Goal: Task Accomplishment & Management: Manage account settings

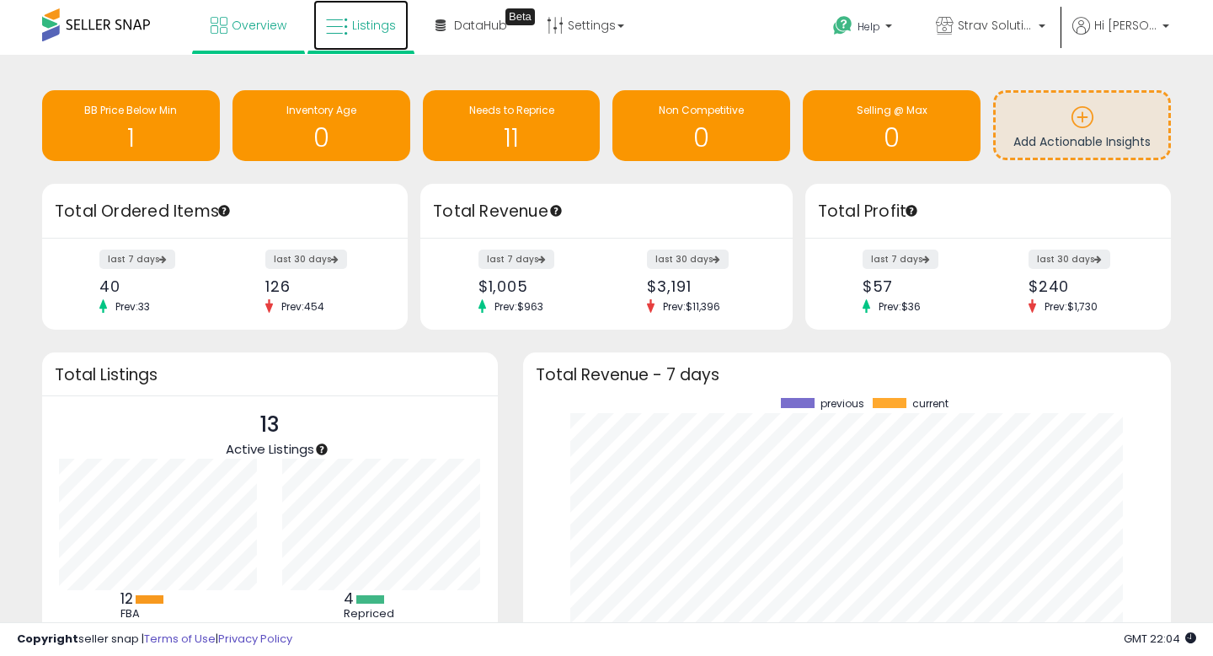
click at [336, 13] on link "Listings" at bounding box center [360, 25] width 95 height 51
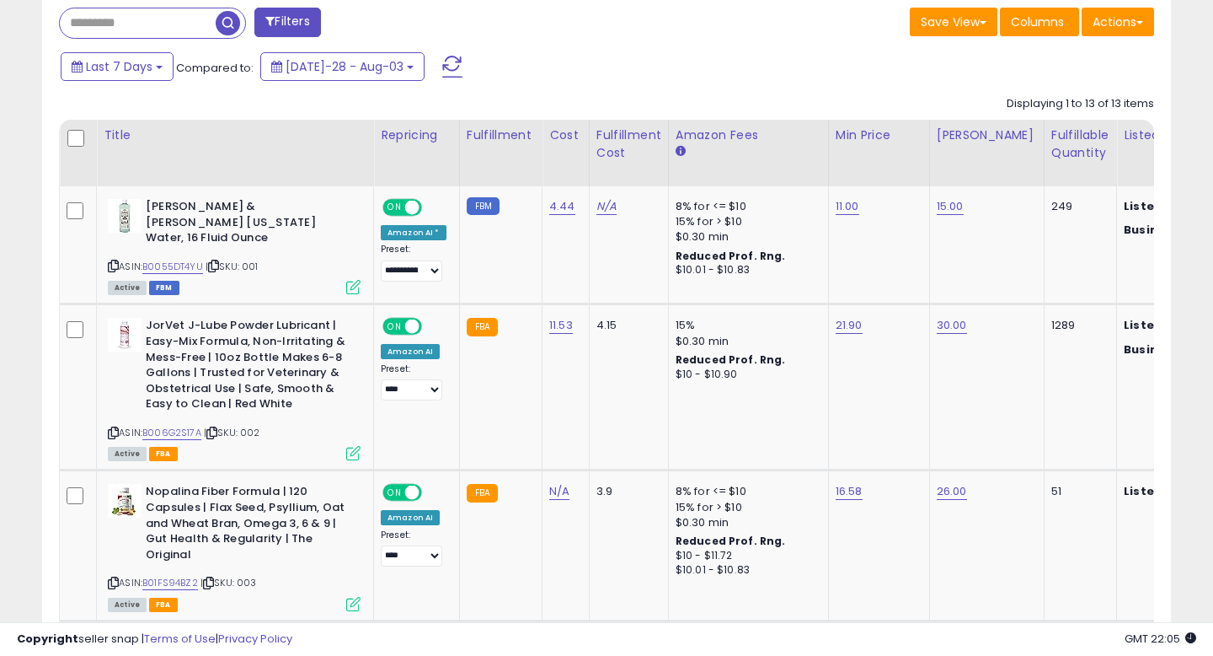
scroll to position [677, 0]
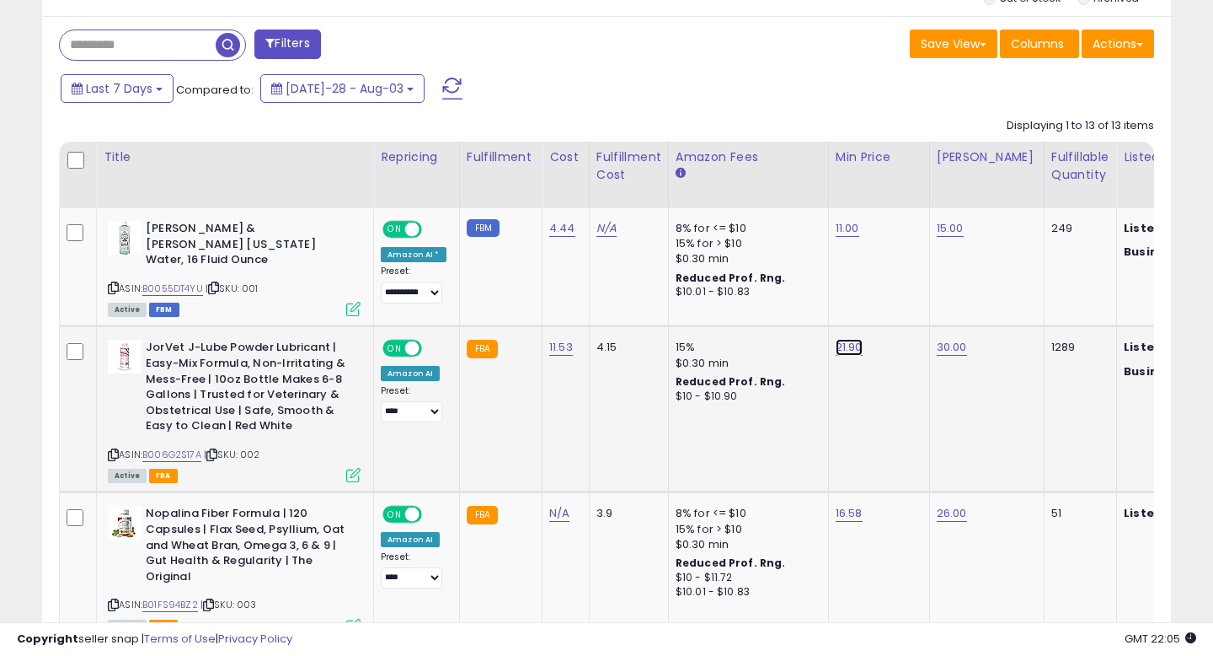
click at [841, 237] on link "21.90" at bounding box center [848, 228] width 24 height 17
type input "*****"
click at [901, 294] on icon "submit" at bounding box center [896, 290] width 10 height 10
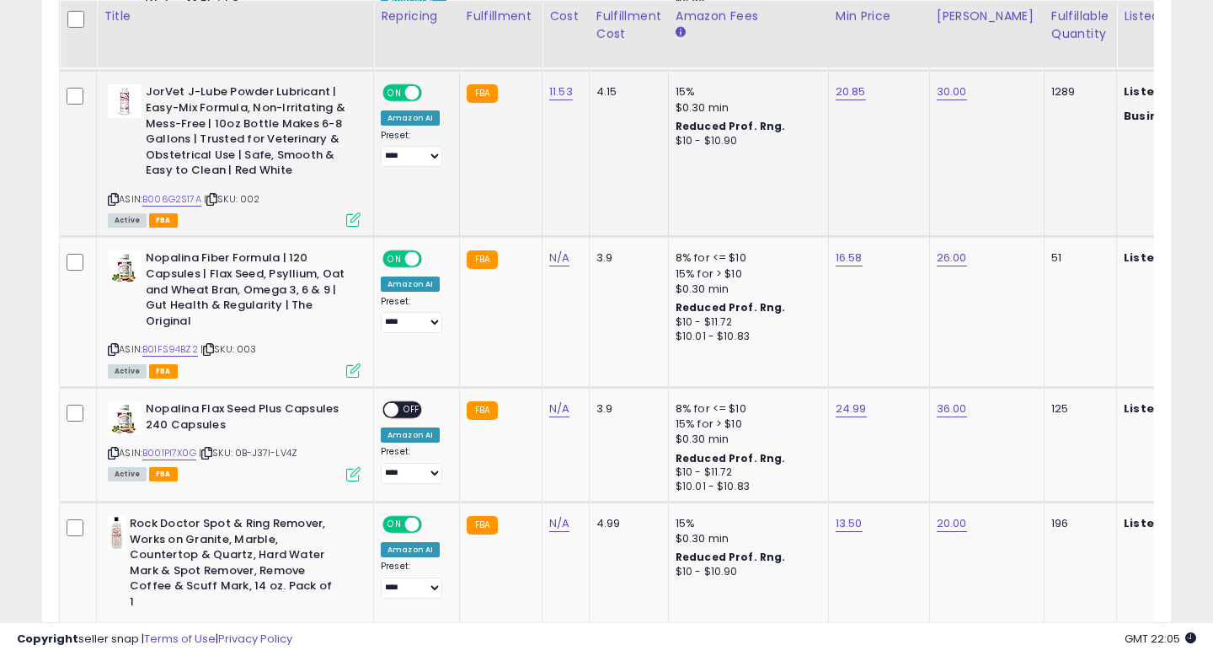
scroll to position [933, 0]
click at [188, 341] on link "B01FS94BZ2" at bounding box center [170, 348] width 56 height 14
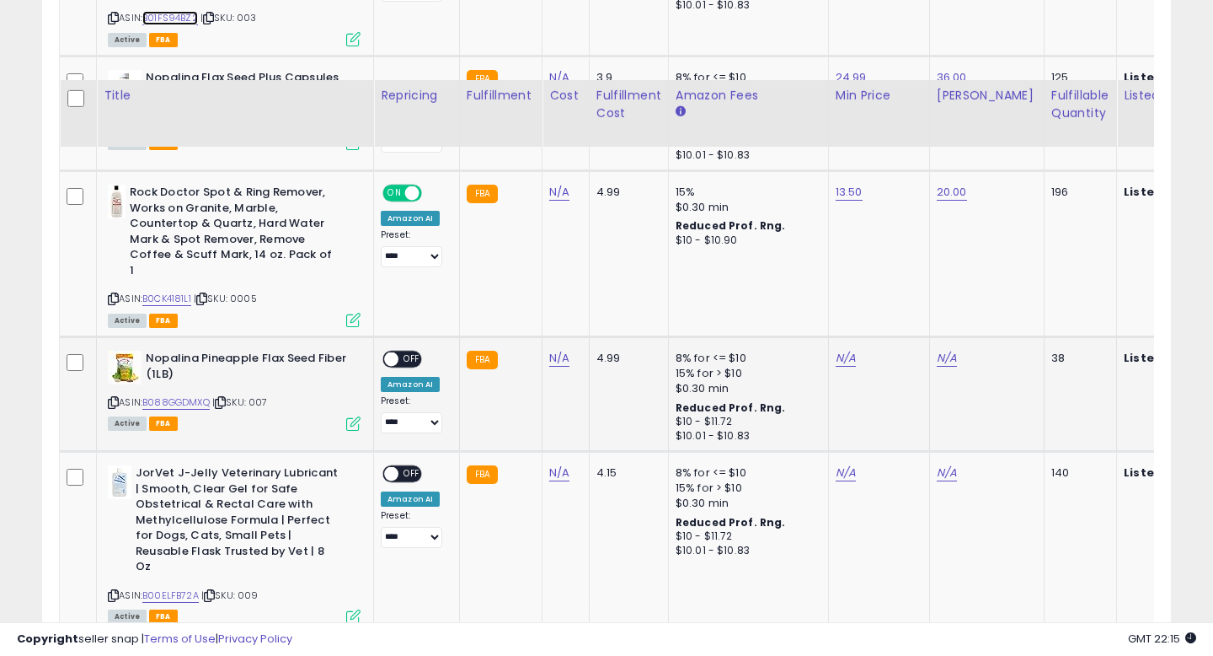
scroll to position [1341, 0]
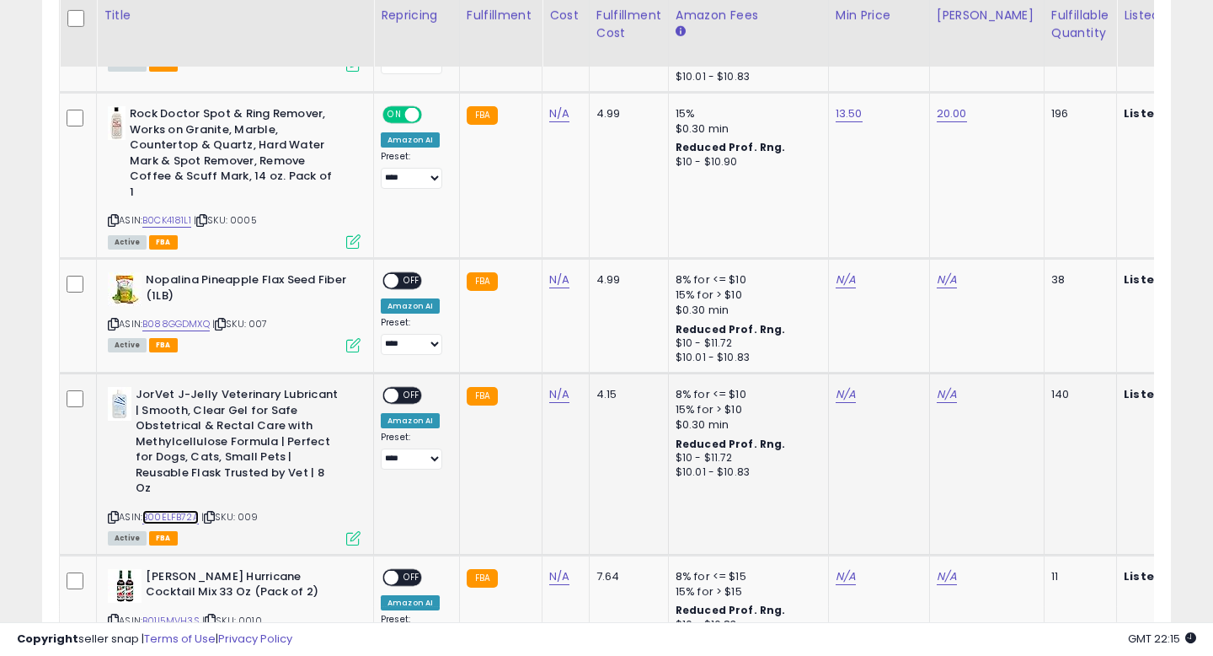
click at [181, 510] on link "B00ELFB72A" at bounding box center [170, 517] width 56 height 14
